Goal: Find specific page/section: Find specific page/section

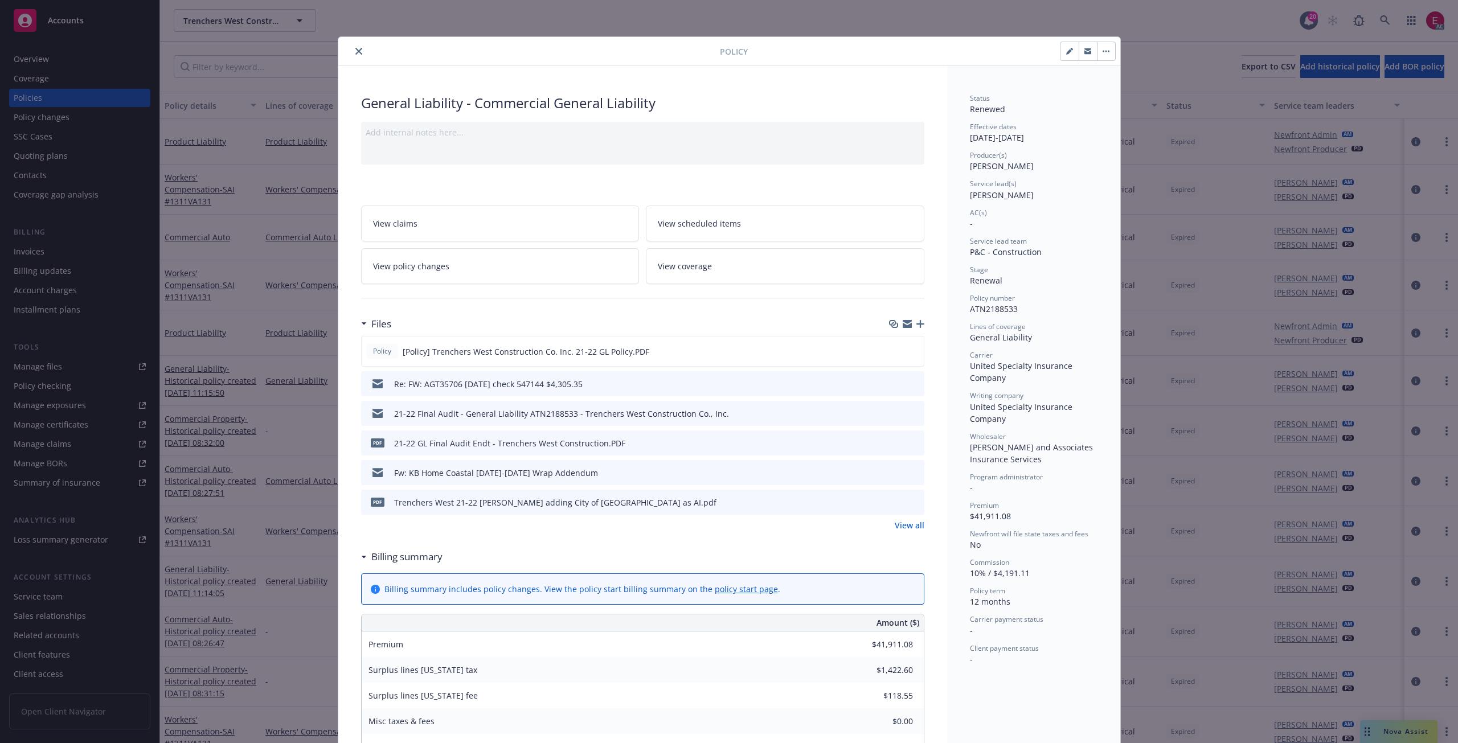
scroll to position [34, 0]
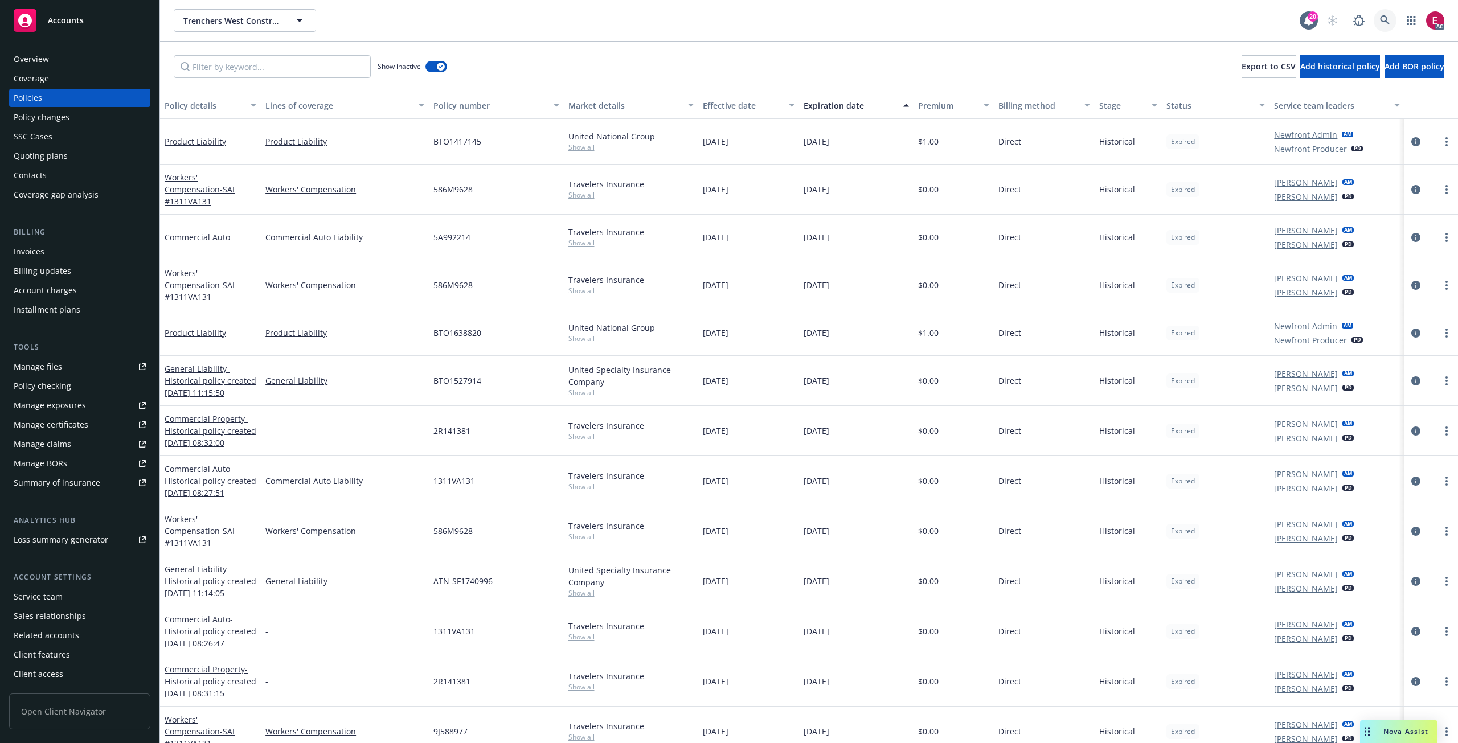
click at [1388, 24] on icon at bounding box center [1385, 20] width 10 height 10
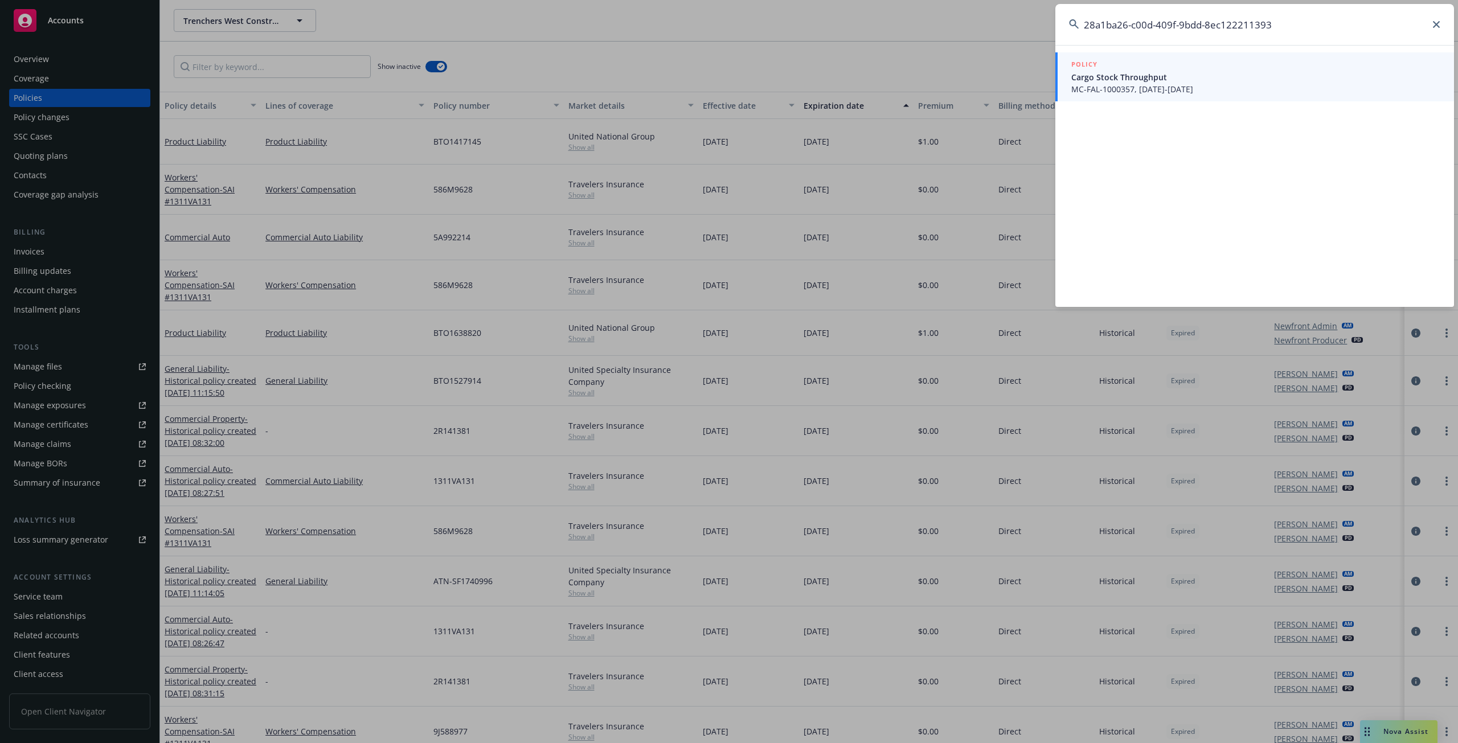
type input "28a1ba26-c00d-409f-9bdd-8ec122211393"
click at [1101, 83] on span "MC-FAL-1000357, [DATE]-[DATE]" at bounding box center [1255, 89] width 369 height 12
